Goal: Check status: Check status

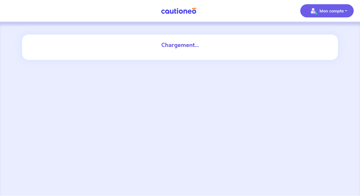
click at [350, 8] on button "Mon compte" at bounding box center [327, 10] width 53 height 13
click at [331, 9] on p "Mon compte" at bounding box center [332, 11] width 24 height 6
click at [188, 12] on img at bounding box center [179, 11] width 40 height 7
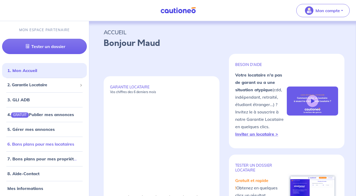
scroll to position [1, 0]
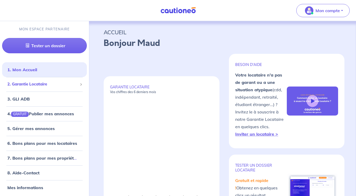
click at [65, 90] on li "2. Garantie Locataire Tester un dossier Suivre tous mes dossiers Inviter un loc…" at bounding box center [44, 84] width 85 height 14
click at [71, 81] on span "2. Garantie Locataire" at bounding box center [42, 84] width 70 height 6
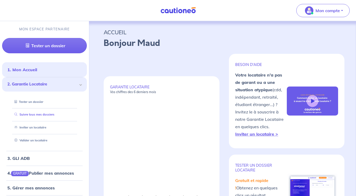
click at [52, 115] on link "Suivre tous mes dossiers" at bounding box center [33, 114] width 42 height 4
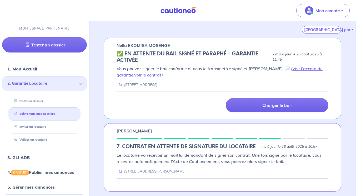
scroll to position [90, 0]
click at [291, 67] on link "Voir l'accord de garantie" at bounding box center [220, 72] width 206 height 12
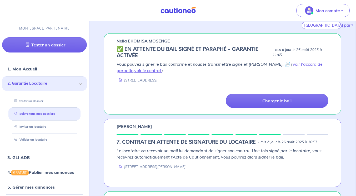
scroll to position [94, 0]
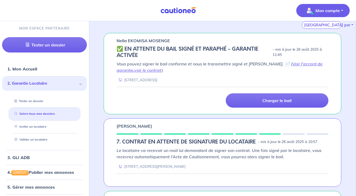
click at [339, 9] on p "Mon compte" at bounding box center [328, 10] width 24 height 6
click at [322, 32] on link "Mes informations" at bounding box center [318, 32] width 42 height 8
